Goal: Task Accomplishment & Management: Use online tool/utility

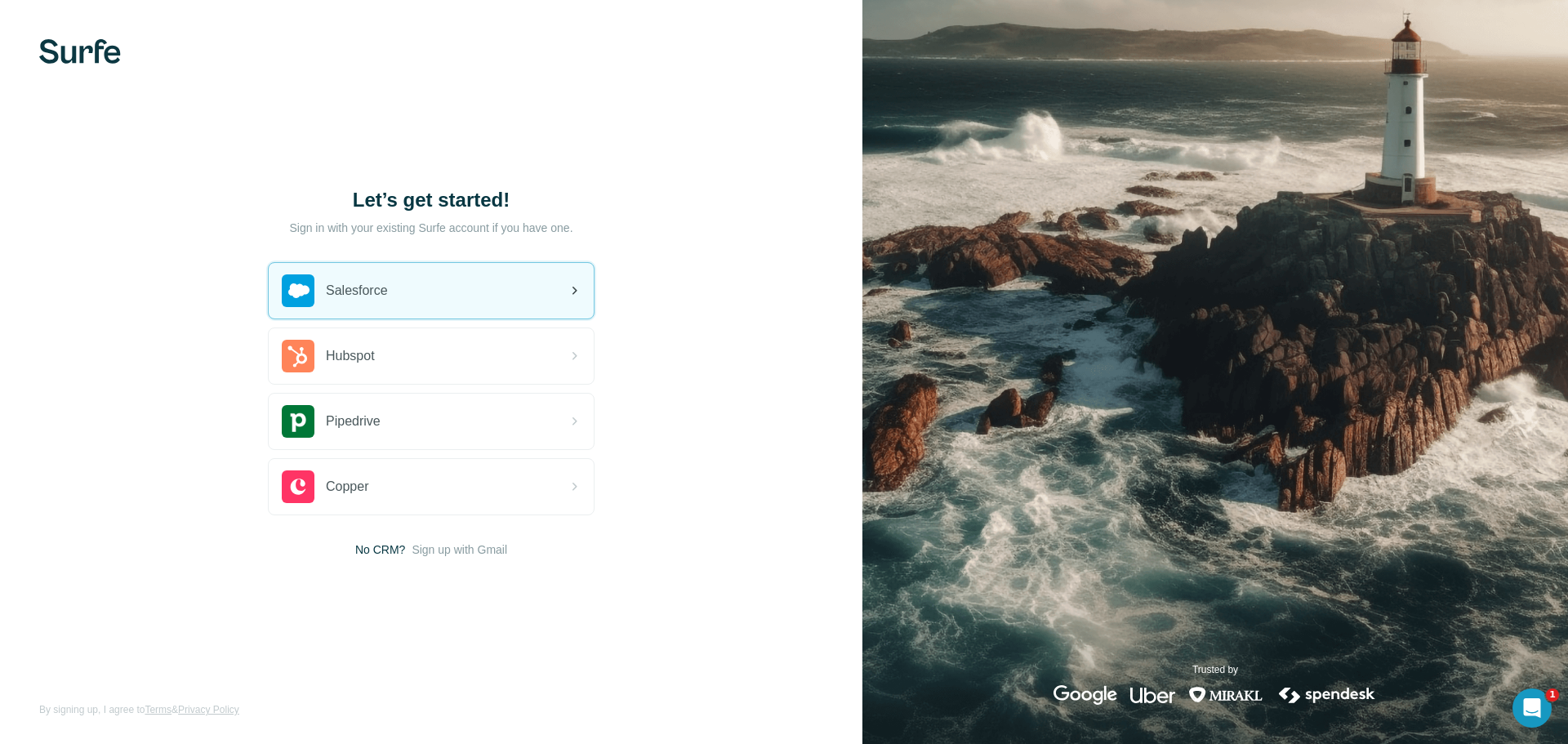
click at [505, 301] on div "Salesforce" at bounding box center [431, 291] width 325 height 56
click at [496, 293] on div "Salesforce" at bounding box center [431, 291] width 325 height 56
